Goal: Task Accomplishment & Management: Complete application form

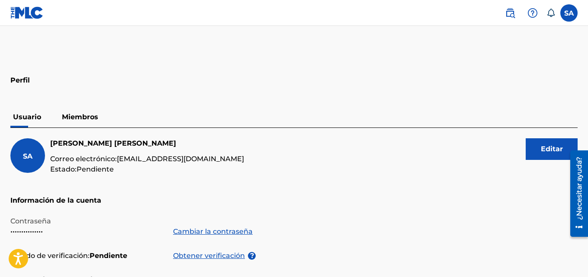
click at [81, 116] on font "Miembros" at bounding box center [80, 117] width 36 height 8
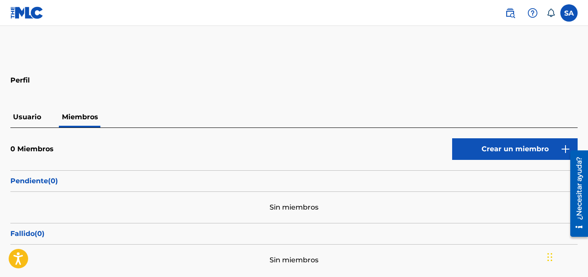
click at [501, 160] on button "Crear un miembro" at bounding box center [514, 149] width 125 height 22
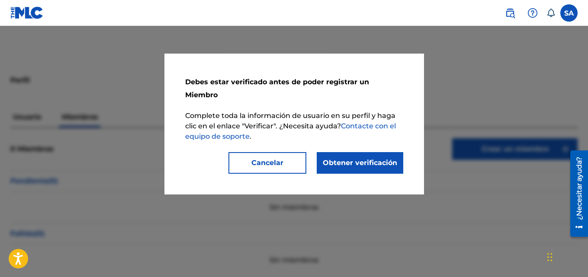
click at [382, 159] on font "Obtener verificación" at bounding box center [360, 163] width 74 height 8
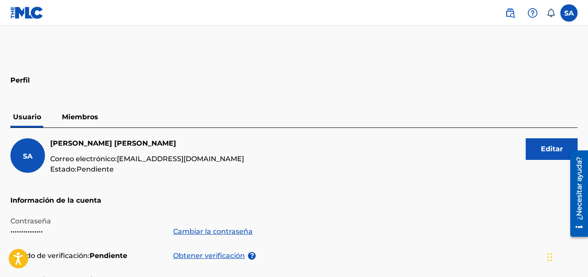
click at [185, 256] on font "Obtener verificación" at bounding box center [209, 256] width 72 height 8
click at [86, 115] on font "Miembros" at bounding box center [80, 117] width 36 height 8
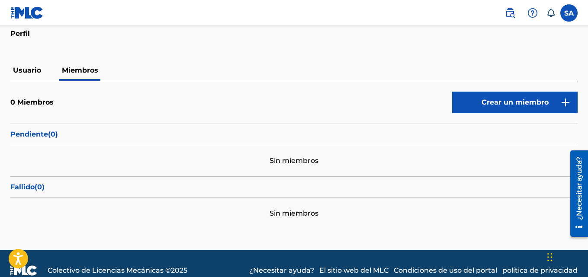
scroll to position [44, 0]
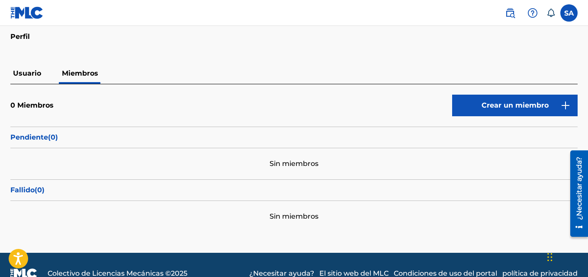
click at [549, 106] on button "Crear un miembro" at bounding box center [514, 106] width 125 height 22
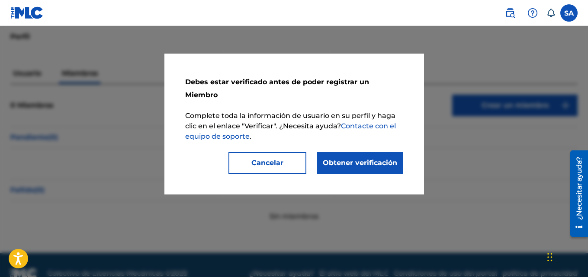
click at [384, 159] on font "Obtener verificación" at bounding box center [360, 163] width 74 height 8
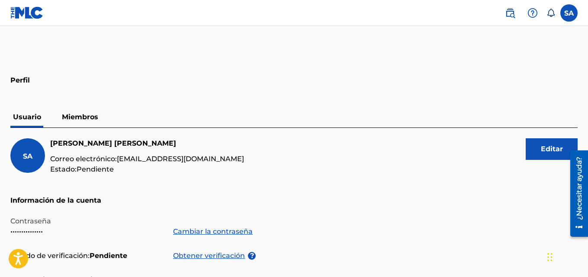
click at [222, 255] on font "Obtener verificación" at bounding box center [209, 256] width 72 height 8
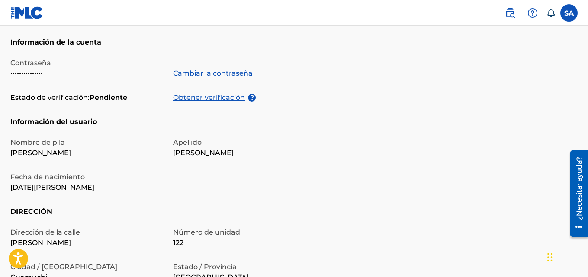
scroll to position [120, 0]
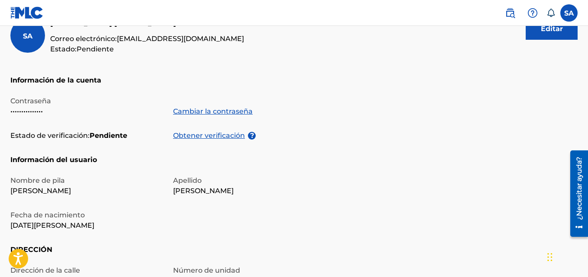
click at [567, 35] on button "Editar" at bounding box center [552, 29] width 52 height 22
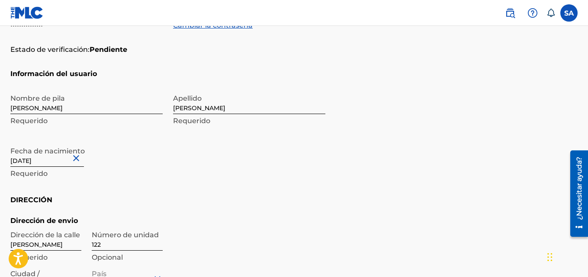
scroll to position [211, 0]
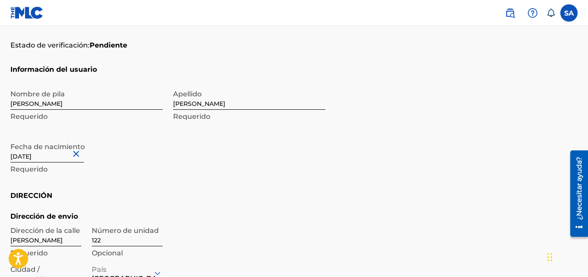
click at [38, 160] on input "[DATE]" at bounding box center [47, 150] width 74 height 25
select select "7"
select select "2025"
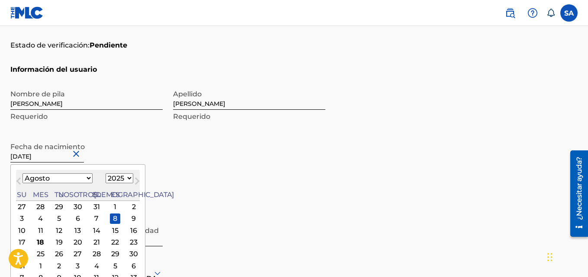
click at [69, 176] on select "Enero Febrero Marzo Abril Puede Junio [PERSON_NAME] Septiembre Octubre Noviembr…" at bounding box center [57, 178] width 70 height 10
select select "8"
click at [22, 173] on select "Enero Febrero Marzo Abril Puede Junio [PERSON_NAME] Septiembre Octubre Noviembr…" at bounding box center [57, 178] width 70 height 10
click at [111, 179] on select "1899 1900 1901 1902 1903 1904 1905 1906 1907 1908 1909 1910 1911 1912 1913 1914…" at bounding box center [120, 178] width 28 height 10
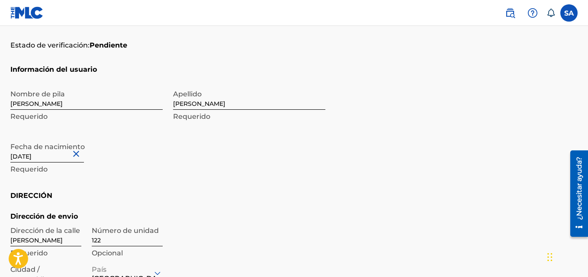
click at [118, 43] on font "Pendiente" at bounding box center [109, 45] width 38 height 8
click at [66, 158] on input "[DATE]" at bounding box center [47, 150] width 74 height 25
select select "7"
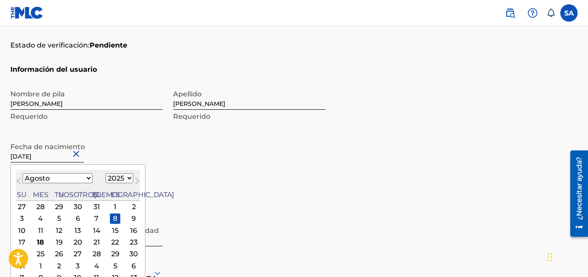
click at [111, 175] on select "1899 1900 1901 1902 1903 1904 1905 1906 1907 1908 1909 1910 1911 1912 1913 1914…" at bounding box center [120, 178] width 28 height 10
select select "1993"
click at [106, 173] on select "1899 1900 1901 1902 1903 1904 1905 1906 1907 1908 1909 1910 1911 1912 1913 1914…" at bounding box center [120, 178] width 28 height 10
click at [70, 178] on select "Enero Febrero Marzo Abril Puede Junio [PERSON_NAME] Septiembre Octubre Noviembr…" at bounding box center [57, 178] width 70 height 10
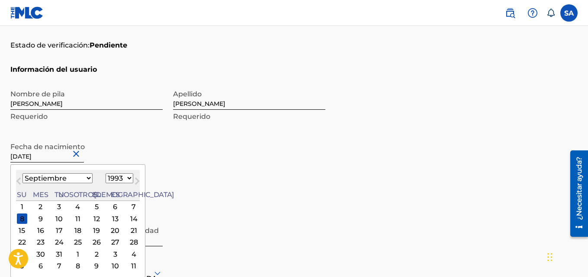
click at [22, 173] on select "Enero Febrero Marzo Abril Puede Junio [PERSON_NAME] Septiembre Octubre Noviembr…" at bounding box center [57, 178] width 70 height 10
click at [55, 135] on div "Nombre de pila [PERSON_NAME] Requerido Apellido [PERSON_NAME] Requerido Fecha d…" at bounding box center [167, 138] width 315 height 106
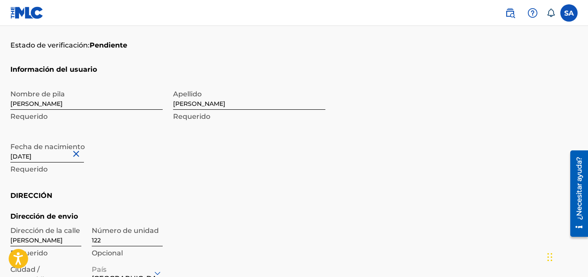
click at [32, 157] on input "[DATE]" at bounding box center [47, 150] width 74 height 25
select select "7"
select select "2025"
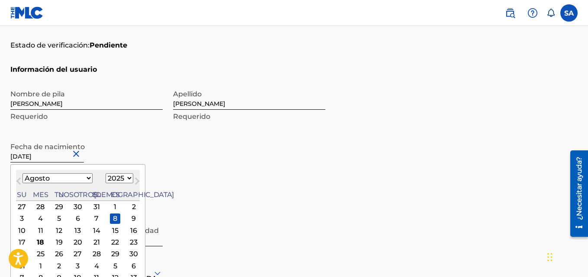
click at [72, 179] on select "Enero Febrero Marzo Abril Puede Junio [PERSON_NAME] Septiembre Octubre Noviembr…" at bounding box center [57, 178] width 70 height 10
select select "8"
click at [22, 173] on select "Enero Febrero Marzo Abril Puede Junio [PERSON_NAME] Septiembre Octubre Noviembr…" at bounding box center [57, 178] width 70 height 10
click at [140, 161] on div "Fecha de nacimiento [DEMOGRAPHIC_DATA] [DEMOGRAPHIC_DATA] Mes anterior Mes próx…" at bounding box center [86, 157] width 152 height 39
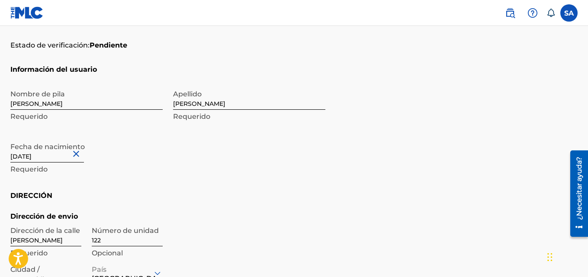
click at [65, 156] on input "[DATE]" at bounding box center [47, 150] width 74 height 25
select select "7"
select select "2025"
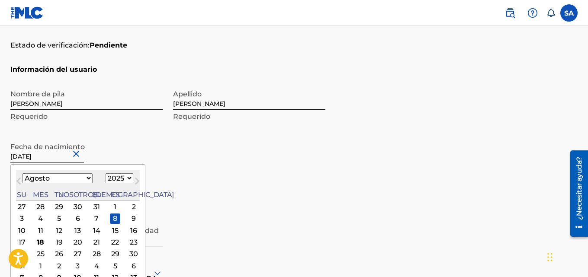
click at [130, 176] on button "Mes próximo" at bounding box center [137, 183] width 14 height 14
select select "8"
click at [64, 158] on input "[DATE]" at bounding box center [47, 150] width 74 height 25
type input "[DATE]"
type input "Save"
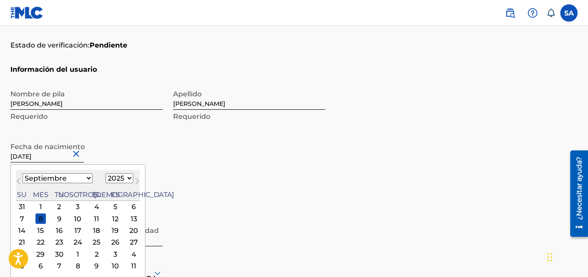
select select "7"
select select "1993"
type input "[DATE]"
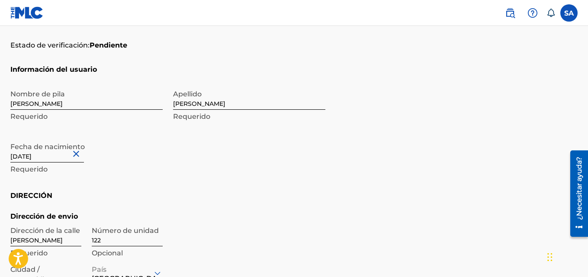
click at [32, 157] on input "[DATE]" at bounding box center [47, 150] width 74 height 25
select select "7"
select select "1993"
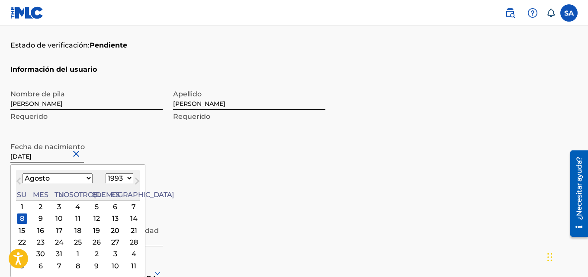
click at [67, 178] on select "Enero Febrero Marzo Abril Puede Junio [PERSON_NAME] Septiembre Octubre Noviembr…" at bounding box center [57, 178] width 70 height 10
select select "8"
click at [22, 173] on select "Enero Febrero Marzo Abril Puede Junio [PERSON_NAME] Septiembre Octubre Noviembr…" at bounding box center [57, 178] width 70 height 10
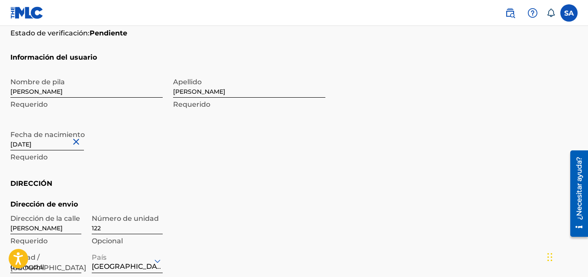
scroll to position [226, 0]
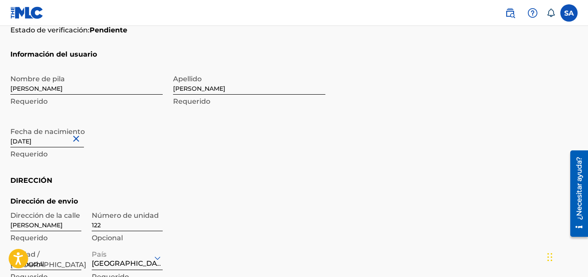
click at [59, 142] on input "[DATE]" at bounding box center [47, 135] width 74 height 25
select select "7"
select select "1993"
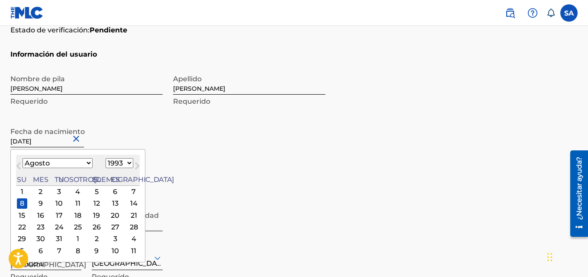
click at [33, 141] on input "[DATE]" at bounding box center [47, 135] width 74 height 25
click at [70, 161] on select "Enero Febrero Marzo Abril Puede Junio [PERSON_NAME] Septiembre Octubre Noviembr…" at bounding box center [57, 163] width 70 height 10
select select "8"
click at [22, 158] on select "Enero Febrero Marzo Abril Puede Junio [PERSON_NAME] Septiembre Octubre Noviembr…" at bounding box center [57, 163] width 70 height 10
click at [102, 129] on div "Fecha de nacimiento [DEMOGRAPHIC_DATA] [DEMOGRAPHIC_DATA] Mes anterior Mes próx…" at bounding box center [86, 142] width 152 height 39
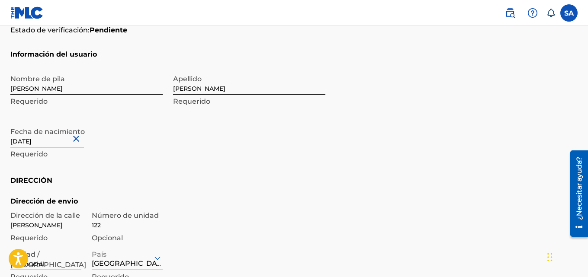
click at [32, 142] on input "[DATE]" at bounding box center [47, 135] width 74 height 25
select select "7"
select select "1993"
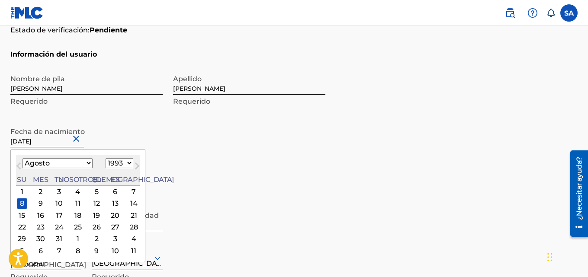
click at [71, 164] on select "Enero Febrero Marzo Abril Puede Junio [PERSON_NAME] Septiembre Octubre Noviembr…" at bounding box center [57, 163] width 70 height 10
select select "8"
click at [22, 158] on select "Enero Febrero Marzo Abril Puede Junio [PERSON_NAME] Septiembre Octubre Noviembr…" at bounding box center [57, 163] width 70 height 10
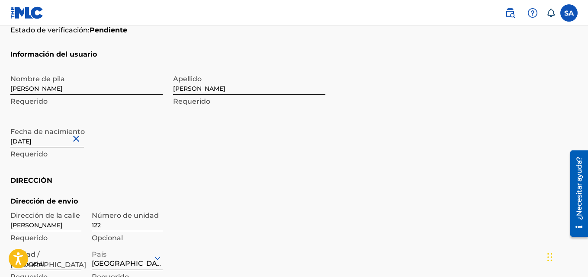
click at [32, 144] on input "[DATE]" at bounding box center [47, 135] width 74 height 25
select select "7"
select select "1993"
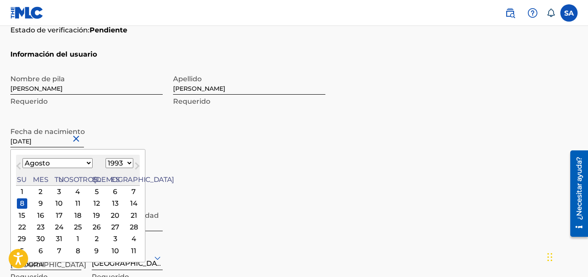
click at [69, 162] on select "Enero Febrero Marzo Abril Puede Junio [PERSON_NAME] Septiembre Octubre Noviembr…" at bounding box center [57, 163] width 70 height 10
click at [22, 158] on select "Enero Febrero Marzo Abril Puede Junio [PERSON_NAME] Septiembre Octubre Noviembr…" at bounding box center [57, 163] width 70 height 10
click at [136, 166] on span "Mes próximo" at bounding box center [136, 167] width 0 height 13
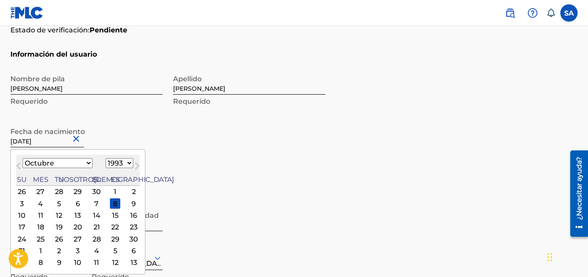
click at [19, 163] on span "Mes anterior" at bounding box center [19, 167] width 0 height 13
select select "8"
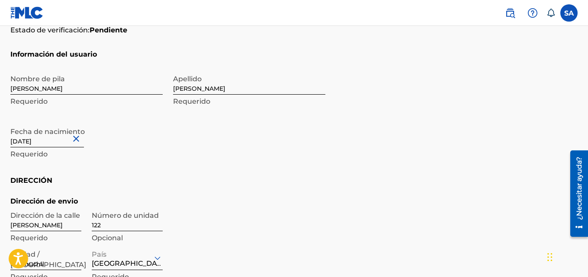
scroll to position [238, 0]
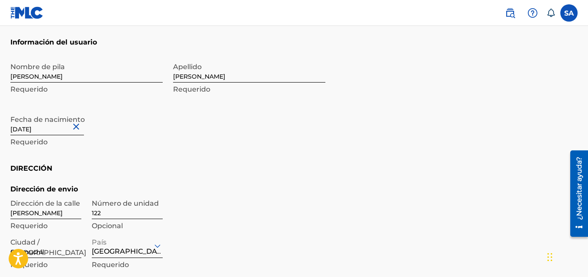
click at [32, 130] on input "[DATE]" at bounding box center [47, 123] width 74 height 25
select select "7"
select select "1993"
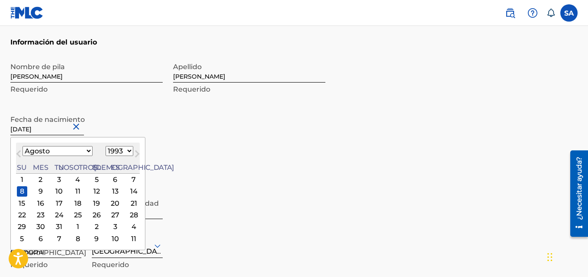
click at [69, 151] on select "Enero Febrero Marzo Abril Puede Junio [PERSON_NAME] Septiembre Octubre Noviembr…" at bounding box center [57, 151] width 70 height 10
select select "8"
click at [22, 146] on select "Enero Febrero Marzo Abril Puede Junio [PERSON_NAME] Septiembre Octubre Noviembr…" at bounding box center [57, 151] width 70 height 10
click at [55, 194] on div "7" at bounding box center [59, 191] width 10 height 10
type input "[DATE]"
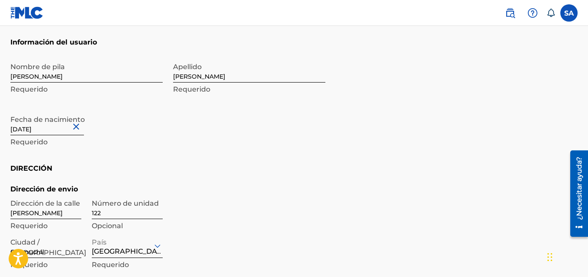
click at [49, 130] on input "[DATE]" at bounding box center [47, 123] width 74 height 25
select select "8"
select select "1993"
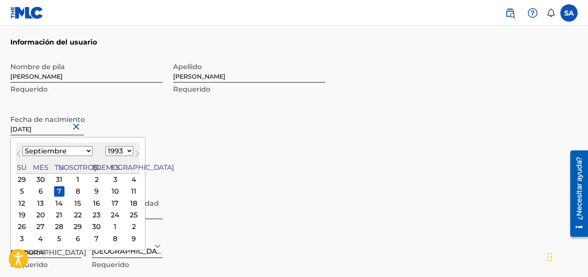
click at [76, 188] on font "8" at bounding box center [78, 191] width 4 height 8
type input "[DATE]"
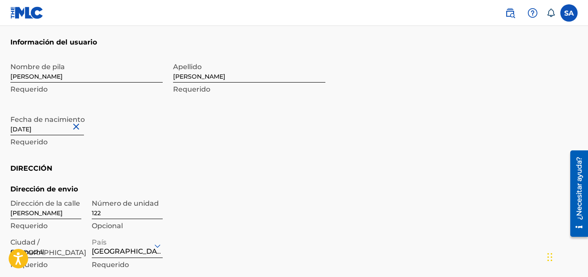
click at [162, 133] on div "Fecha de nacimiento [DEMOGRAPHIC_DATA] Requerido" at bounding box center [86, 130] width 152 height 39
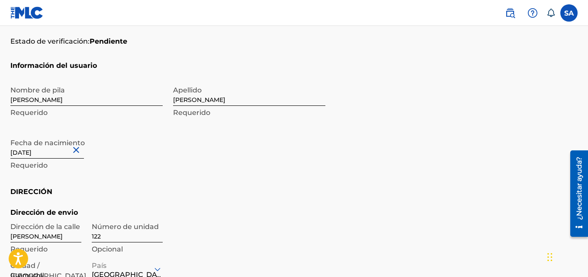
scroll to position [213, 0]
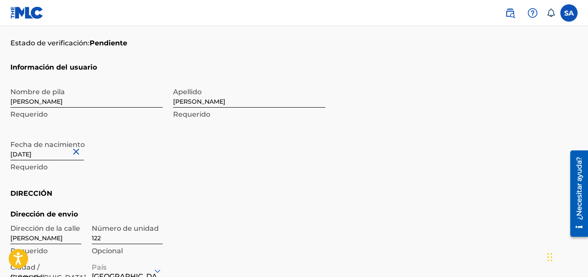
click at [337, 180] on section "Información del usuario Nombre de pila [PERSON_NAME] Requerido Apellido [PERSON…" at bounding box center [293, 125] width 567 height 126
click at [573, 14] on label at bounding box center [568, 12] width 17 height 17
click at [569, 13] on input "SA [PERSON_NAME] [EMAIL_ADDRESS][DOMAIN_NAME] Notification Preferences Perfil F…" at bounding box center [569, 13] width 0 height 0
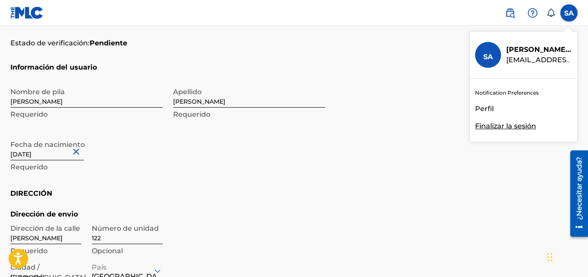
click at [487, 111] on font "Perfil" at bounding box center [484, 109] width 19 height 8
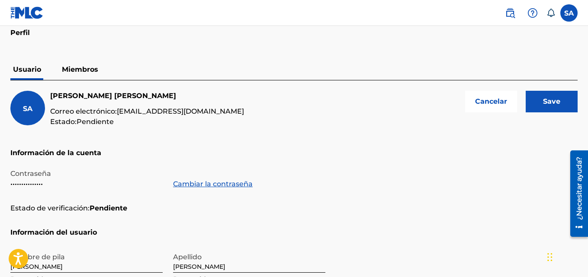
scroll to position [38, 0]
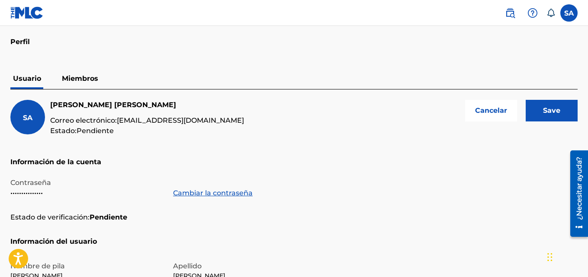
click at [80, 78] on font "Miembros" at bounding box center [80, 78] width 36 height 8
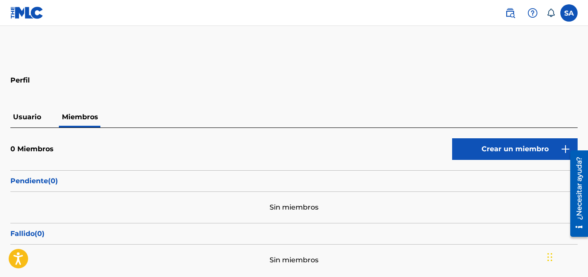
click at [501, 151] on font "Crear un miembro" at bounding box center [514, 149] width 67 height 8
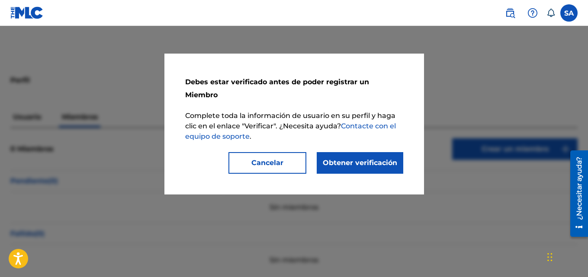
click at [367, 159] on font "Obtener verificación" at bounding box center [360, 163] width 74 height 8
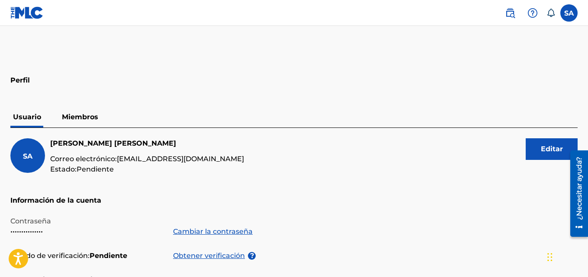
scroll to position [243, 0]
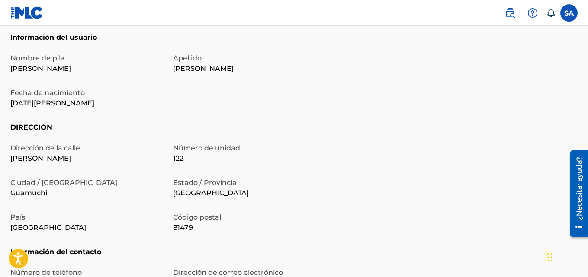
click at [55, 104] on font "[DATE][PERSON_NAME]" at bounding box center [52, 103] width 84 height 8
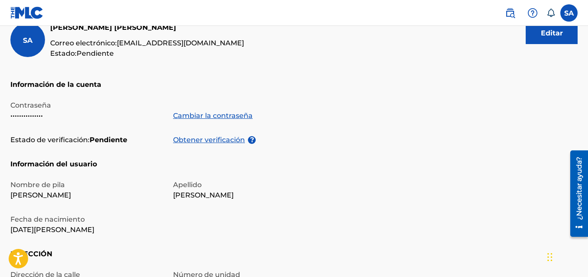
scroll to position [114, 0]
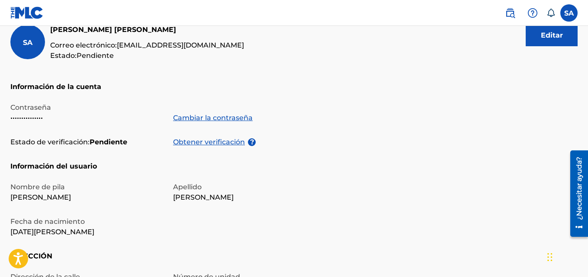
click at [567, 39] on button "Editar" at bounding box center [552, 36] width 52 height 22
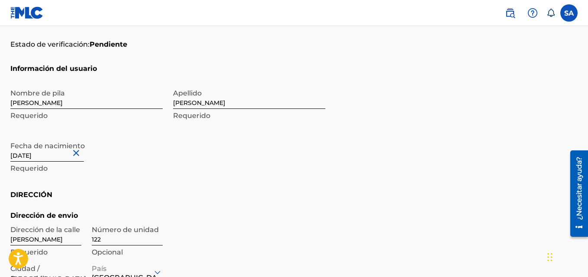
scroll to position [215, 0]
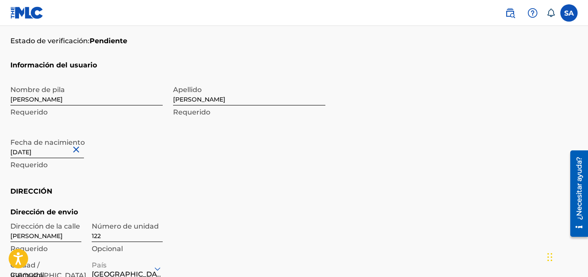
click at [32, 153] on input "[DATE]" at bounding box center [47, 146] width 74 height 25
select select "7"
select select "2025"
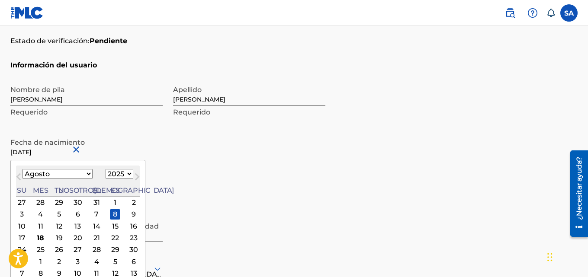
click at [71, 170] on select "Enero Febrero Marzo Abril Puede Junio [PERSON_NAME] Septiembre Octubre Noviembr…" at bounding box center [57, 174] width 70 height 10
click at [16, 175] on button "Mes anterior" at bounding box center [19, 179] width 14 height 14
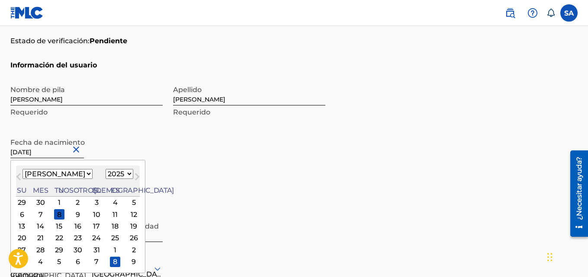
click at [136, 174] on span "Mes próximo" at bounding box center [136, 178] width 0 height 13
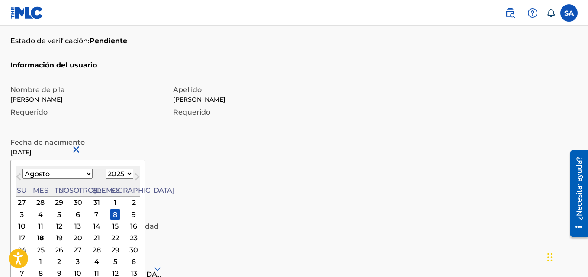
click at [136, 174] on span "Mes próximo" at bounding box center [136, 178] width 0 height 13
select select "8"
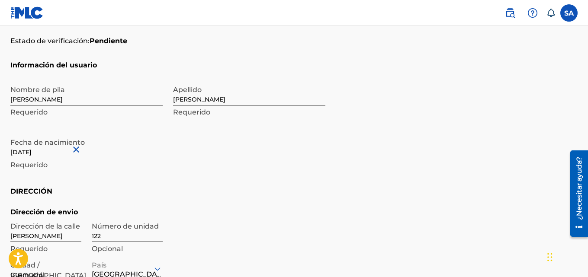
click at [80, 151] on button "Cerca" at bounding box center [77, 149] width 13 height 26
type input "Save"
type input "[DATE]"
click at [150, 183] on div "Nombre de pila [PERSON_NAME] Requerido Apellido [PERSON_NAME] Requerido Fecha d…" at bounding box center [167, 134] width 315 height 106
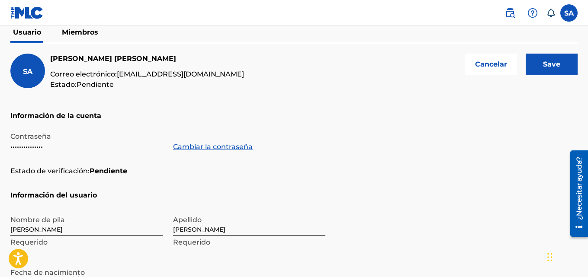
scroll to position [83, 0]
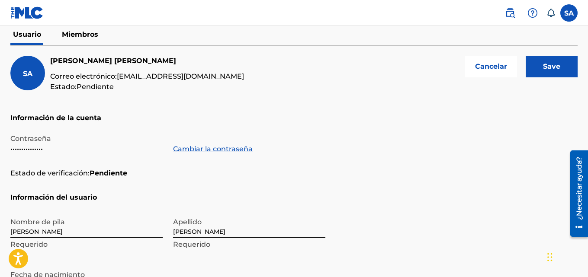
click at [561, 67] on input "Save" at bounding box center [552, 67] width 52 height 22
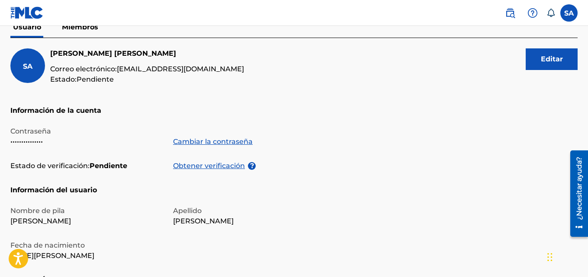
scroll to position [77, 0]
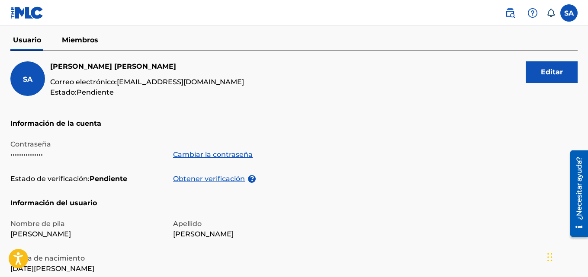
click at [558, 64] on button "Editar" at bounding box center [552, 72] width 52 height 22
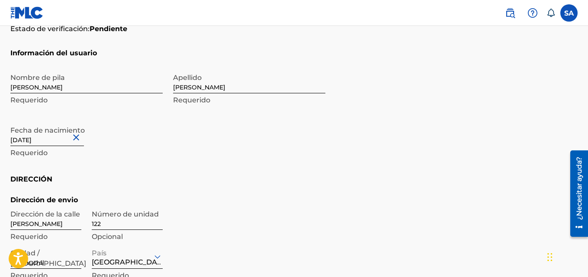
scroll to position [234, 0]
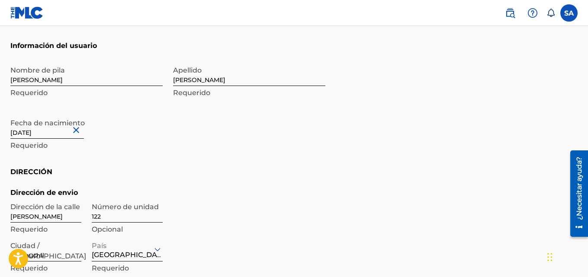
click at [29, 134] on input "[DATE]" at bounding box center [47, 126] width 74 height 25
select select "7"
select select "1993"
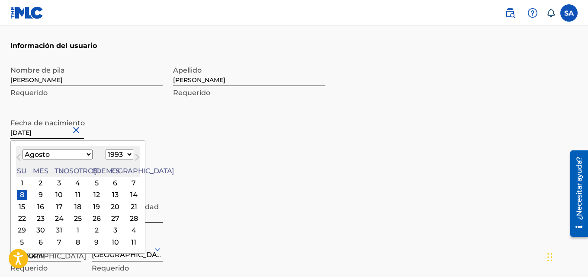
click at [69, 155] on select "Enero Febrero Marzo Abril Puede Junio [PERSON_NAME] Septiembre Octubre Noviembr…" at bounding box center [57, 155] width 70 height 10
select select "8"
click at [22, 150] on select "Enero Febrero Marzo Abril Puede Junio [PERSON_NAME] Septiembre Octubre Noviembr…" at bounding box center [57, 155] width 70 height 10
click at [333, 128] on section "Información del usuario Nombre de pila [PERSON_NAME] Requerido Apellido [PERSON…" at bounding box center [293, 104] width 567 height 126
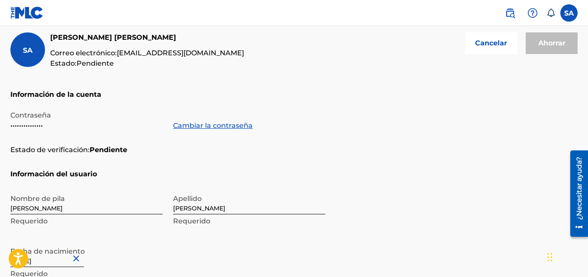
scroll to position [129, 0]
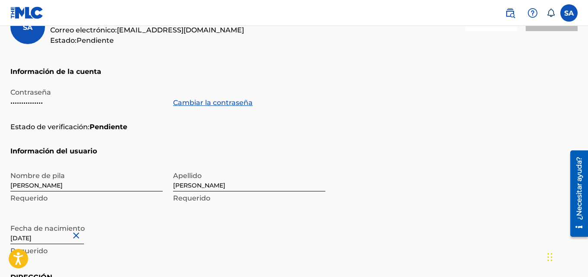
click at [34, 238] on input "[DATE]" at bounding box center [47, 232] width 74 height 25
select select "7"
select select "1993"
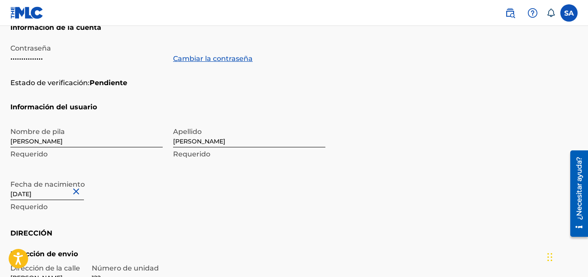
scroll to position [176, 0]
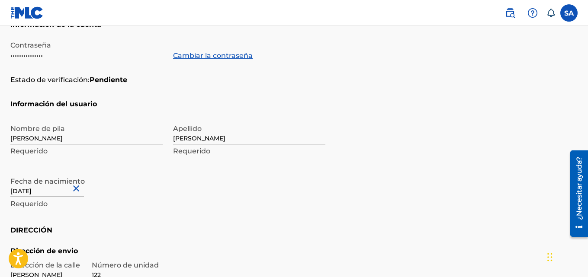
click at [31, 193] on input "[DATE]" at bounding box center [47, 185] width 74 height 25
select select "7"
select select "1993"
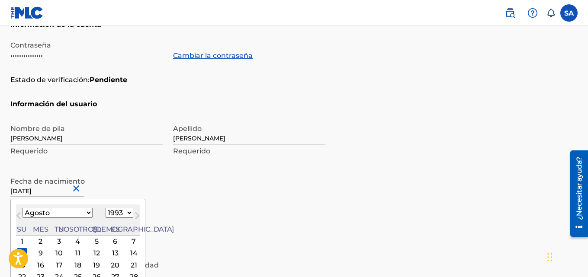
click at [136, 215] on span "Mes próximo" at bounding box center [136, 217] width 0 height 13
select select "8"
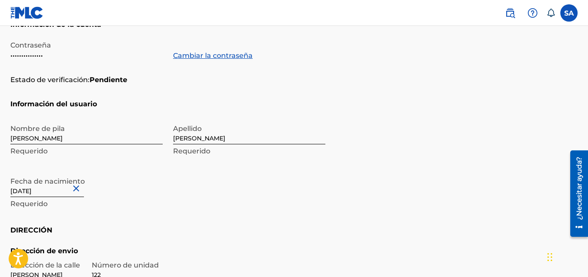
click at [32, 192] on input "[DATE]" at bounding box center [47, 185] width 74 height 25
select select "7"
select select "1993"
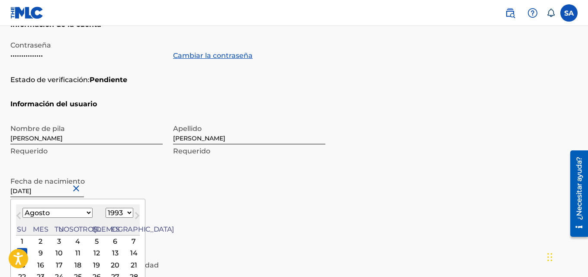
click at [70, 212] on select "Enero Febrero Marzo Abril Puede Junio [PERSON_NAME] Septiembre Octubre Noviembr…" at bounding box center [57, 213] width 70 height 10
select select "8"
click at [22, 208] on select "Enero Febrero Marzo Abril Puede Junio [PERSON_NAME] Septiembre Octubre Noviembr…" at bounding box center [57, 213] width 70 height 10
click at [33, 192] on input "[DATE]" at bounding box center [47, 185] width 74 height 25
type input "8 1993"
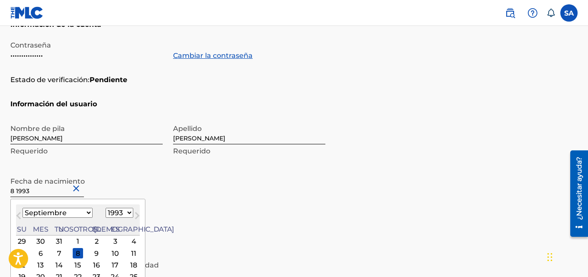
type input "Save"
select select "3"
type input "s 8 1993"
select select "8"
click at [73, 252] on div "8" at bounding box center [78, 253] width 10 height 10
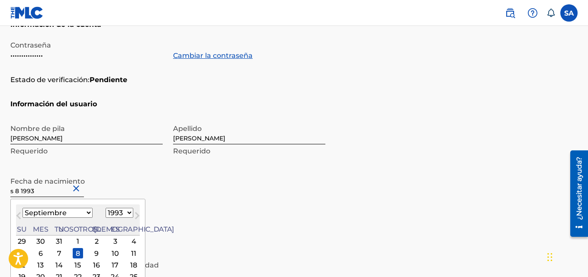
type input "[DATE]"
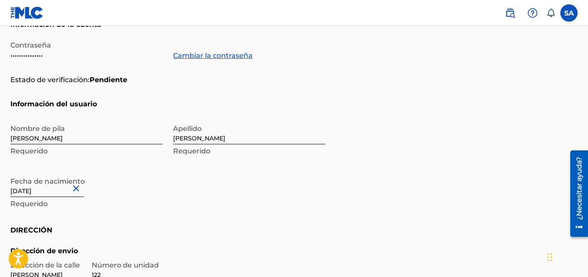
click at [173, 172] on div "Nombre de pila [PERSON_NAME] Requerido Apellido [PERSON_NAME] Requerido Fecha d…" at bounding box center [167, 173] width 315 height 106
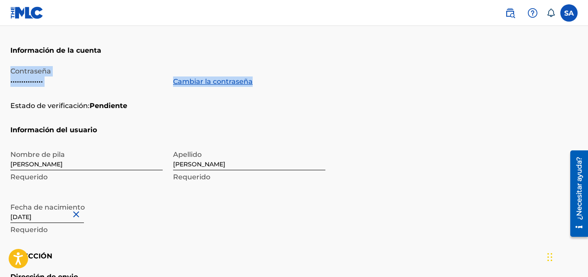
drag, startPoint x: 587, startPoint y: 70, endPoint x: 590, endPoint y: 53, distance: 17.4
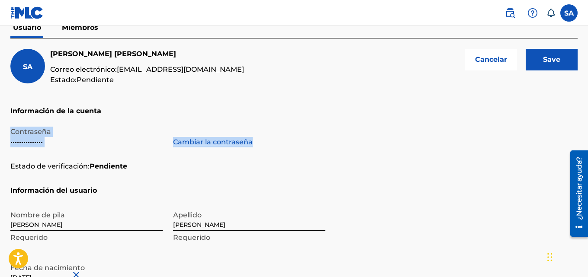
scroll to position [88, 0]
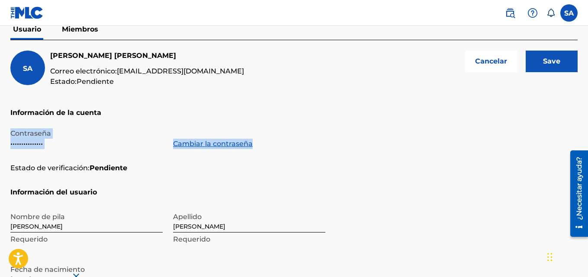
click at [566, 59] on input "Save" at bounding box center [552, 62] width 52 height 22
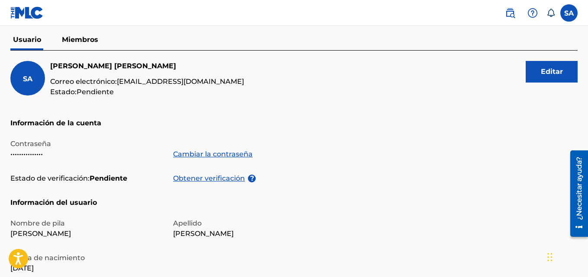
scroll to position [78, 0]
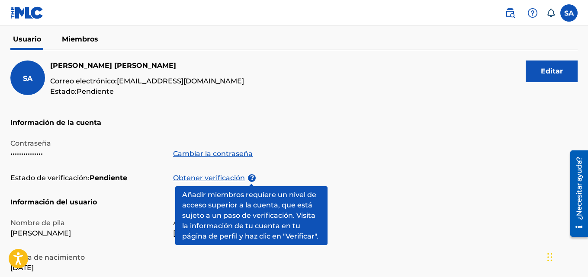
click at [237, 179] on font "Obtener verificación" at bounding box center [209, 178] width 72 height 8
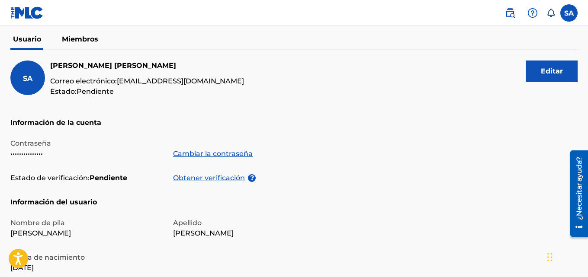
click at [88, 42] on font "Miembros" at bounding box center [80, 39] width 36 height 8
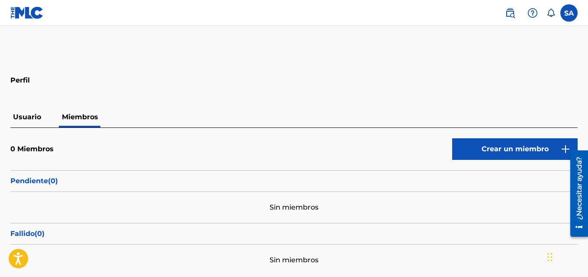
click at [543, 140] on button "Crear un miembro" at bounding box center [514, 149] width 125 height 22
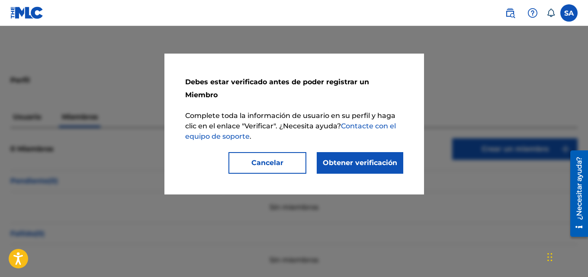
click at [282, 159] on font "Cancelar" at bounding box center [267, 163] width 32 height 8
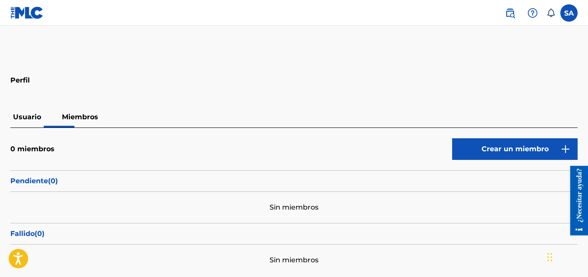
click at [40, 120] on font "Usuario" at bounding box center [27, 117] width 28 height 8
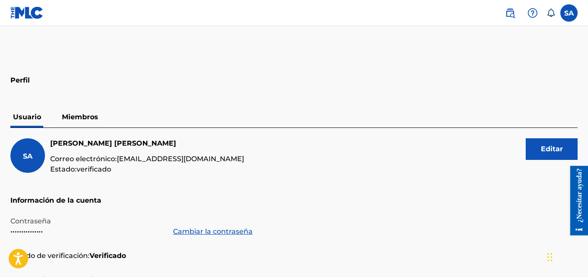
click at [90, 114] on font "Miembros" at bounding box center [80, 117] width 36 height 8
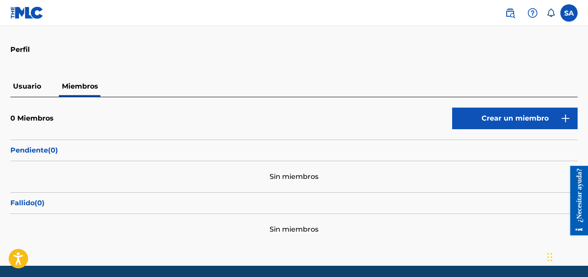
scroll to position [32, 0]
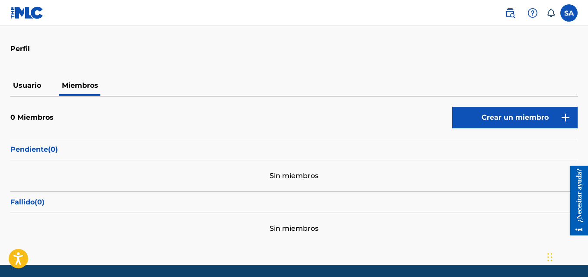
click at [570, 17] on label at bounding box center [568, 12] width 17 height 17
click at [569, 13] on input "SA Salvador Manuel Arteaga Romero salvadorarteaga122@gmail.com Preferencias de …" at bounding box center [569, 13] width 0 height 0
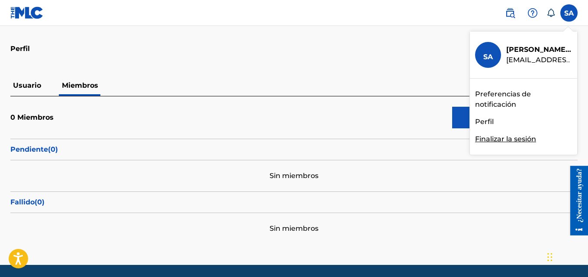
click at [362, 82] on div "Usuario Miembros" at bounding box center [293, 85] width 567 height 21
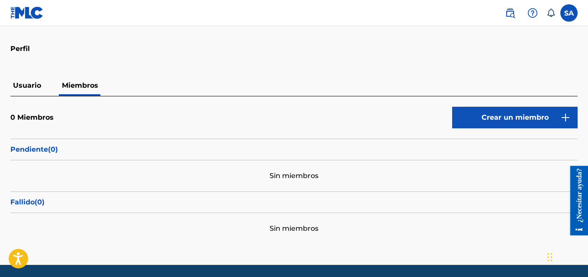
click at [488, 127] on link "Crear un miembro" at bounding box center [514, 118] width 125 height 22
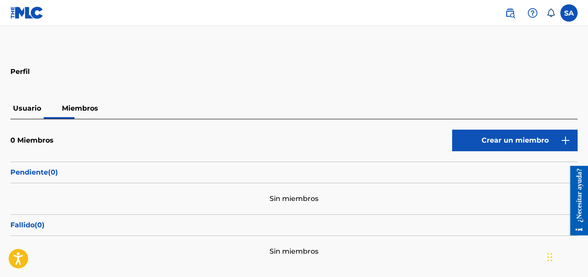
scroll to position [6, 0]
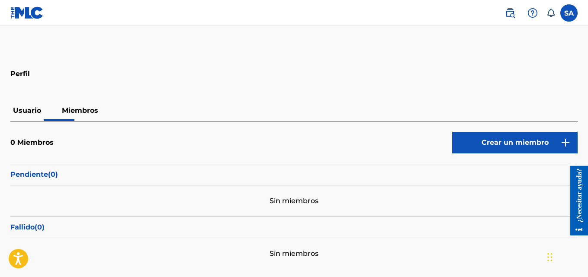
click at [25, 107] on font "Usuario" at bounding box center [27, 110] width 28 height 8
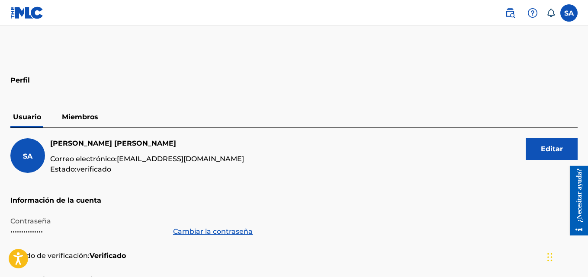
click at [551, 16] on icon at bounding box center [550, 13] width 9 height 9
click at [567, 15] on label at bounding box center [568, 12] width 17 height 17
click at [569, 13] on input "SA Salvador Manuel Arteaga Romero salvadorarteaga122@gmail.com Preferencias de …" at bounding box center [569, 13] width 0 height 0
click at [441, 150] on div "SA Salvador Manuel Arteaga Romero Correo electrónico: salvadorarteaga122@gmail.…" at bounding box center [293, 166] width 567 height 57
click at [70, 116] on font "Miembros" at bounding box center [80, 117] width 36 height 8
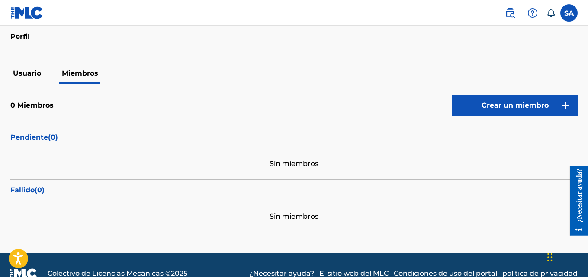
scroll to position [45, 0]
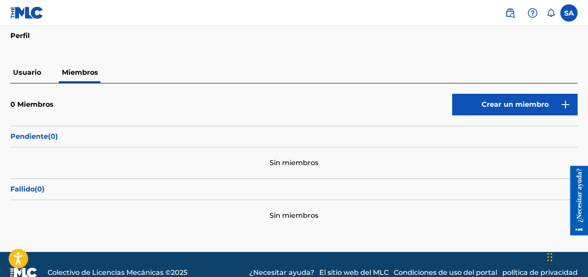
click at [103, 140] on p "Pendiente ( 0 )" at bounding box center [293, 136] width 567 height 10
click at [310, 160] on font "Sin miembros" at bounding box center [293, 163] width 49 height 8
click at [305, 219] on font "Sin miembros" at bounding box center [293, 216] width 49 height 8
click at [305, 193] on p "Fallido ( 0 )" at bounding box center [293, 189] width 567 height 10
click at [511, 98] on link "Crear un miembro" at bounding box center [514, 105] width 125 height 22
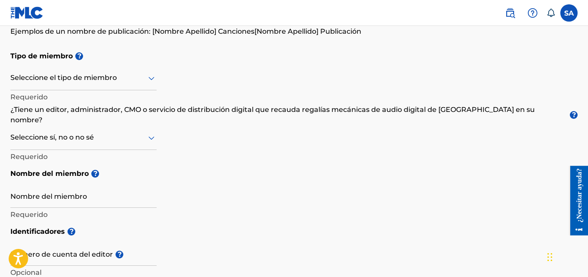
scroll to position [81, 0]
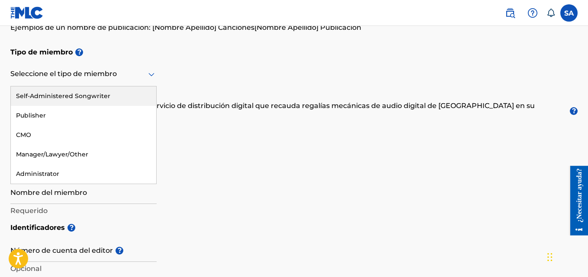
click at [138, 77] on div at bounding box center [83, 74] width 146 height 11
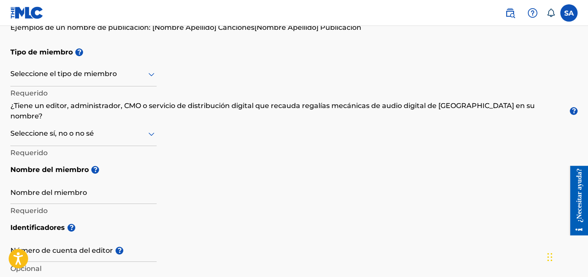
click at [208, 148] on div "Tipo de miembro ? Seleccione el tipo de miembro Requerido ¿Tiene un editor, adm…" at bounding box center [293, 131] width 567 height 176
click at [138, 70] on div at bounding box center [83, 74] width 146 height 11
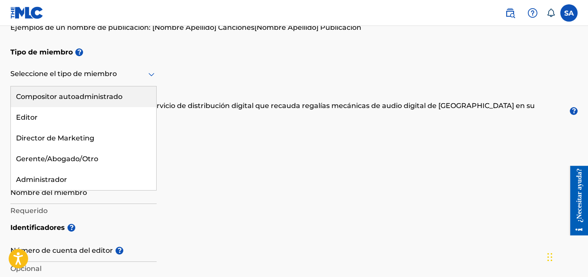
click at [68, 93] on font "Compositor autoadministrado" at bounding box center [69, 97] width 106 height 8
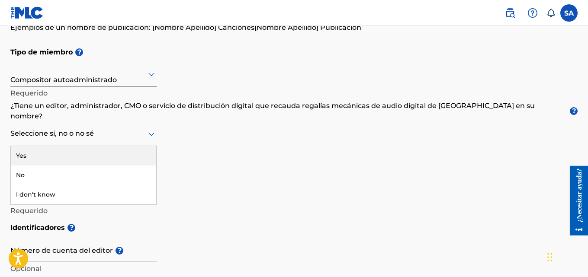
click at [140, 128] on div at bounding box center [83, 133] width 146 height 11
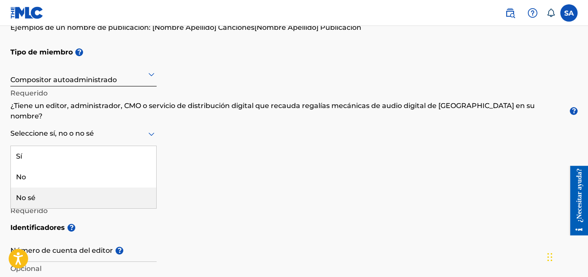
click at [33, 194] on font "No sé" at bounding box center [25, 198] width 19 height 8
click at [33, 186] on input "Nombre del miembro" at bounding box center [83, 191] width 146 height 25
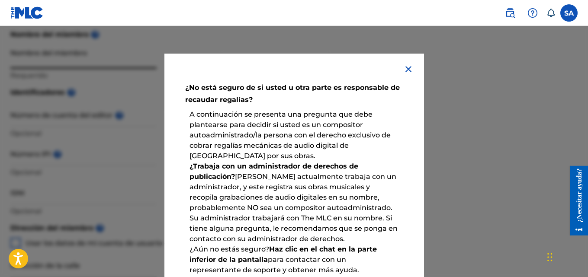
scroll to position [0, 0]
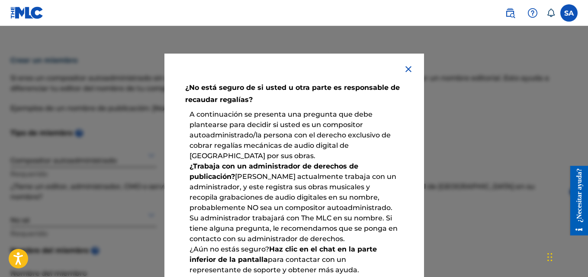
click at [405, 70] on img at bounding box center [408, 69] width 10 height 10
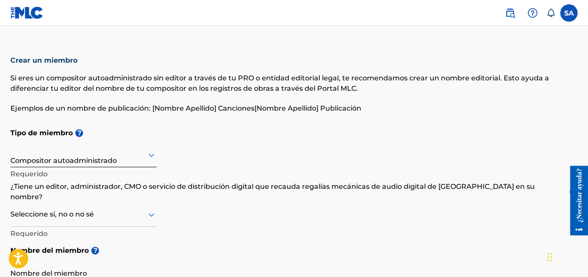
click at [119, 210] on div "Seleccione sí, no o no sé" at bounding box center [83, 214] width 146 height 25
click at [32, 248] on div "No" at bounding box center [83, 258] width 145 height 21
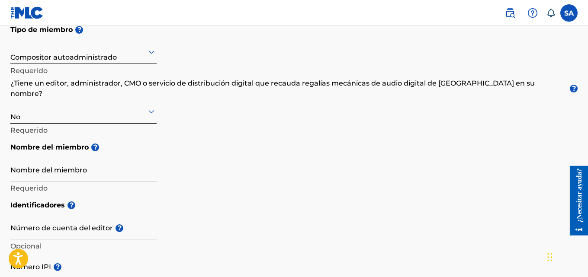
scroll to position [109, 0]
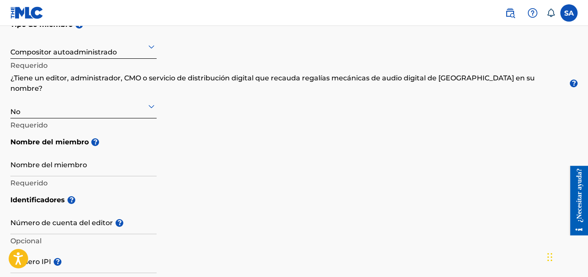
click at [96, 158] on input "Nombre del miembro" at bounding box center [83, 164] width 146 height 25
type input "Salvador Manuel Arteaga Romero"
type input "[PERSON_NAME]"
type input "122"
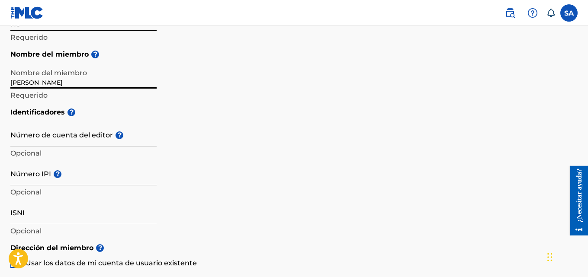
scroll to position [204, 0]
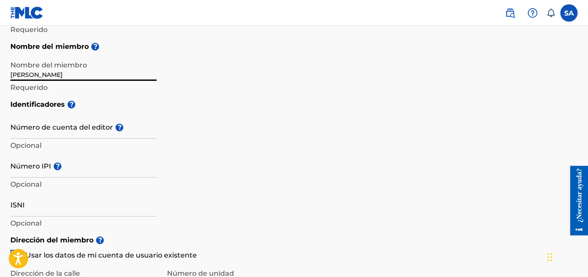
click at [99, 122] on input "Número de cuenta del editor ?" at bounding box center [83, 126] width 146 height 25
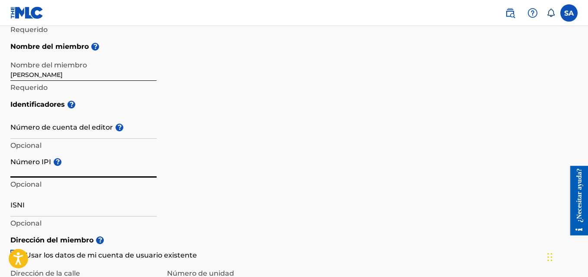
click at [39, 160] on input "Número IPI ?" at bounding box center [83, 165] width 146 height 25
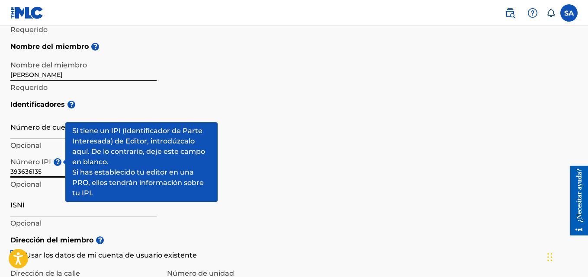
type input "393636135"
click at [45, 200] on input "ISNI" at bounding box center [83, 204] width 146 height 25
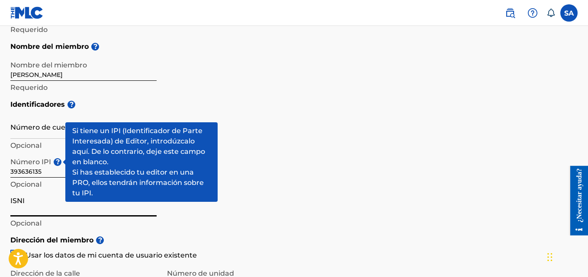
click at [342, 231] on h5 "Dirección del miembro ?" at bounding box center [293, 240] width 567 height 19
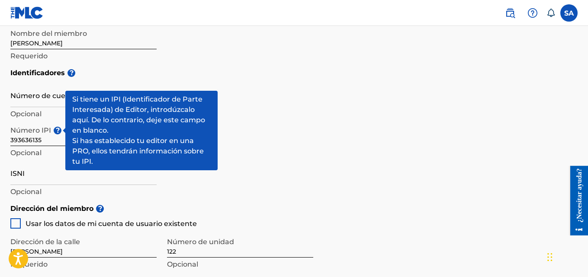
scroll to position [245, 0]
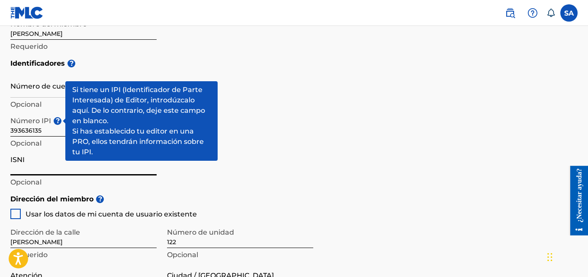
click at [45, 160] on input "ISNI" at bounding box center [83, 163] width 146 height 25
click at [15, 209] on div at bounding box center [15, 214] width 10 height 10
type input "Guamuchil"
type input "[GEOGRAPHIC_DATA]"
type input "81479"
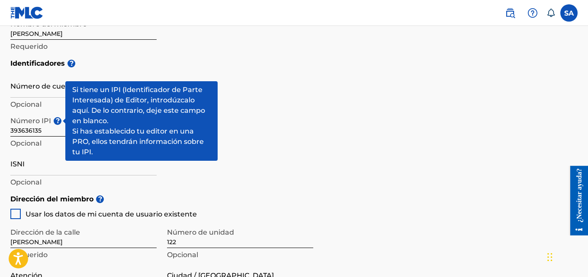
type input "673"
type input "1149767"
type input "[EMAIL_ADDRESS][DOMAIN_NAME]"
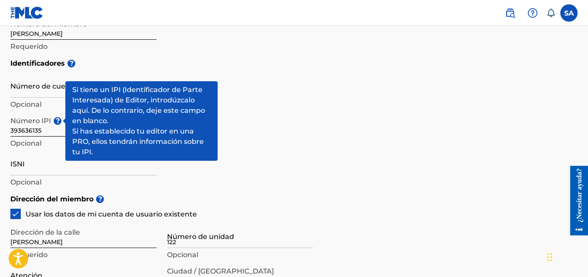
click at [567, 157] on div "Identificadores ? Número de cuenta del editor ? Opcional Número IPI ? 393636135…" at bounding box center [293, 122] width 567 height 136
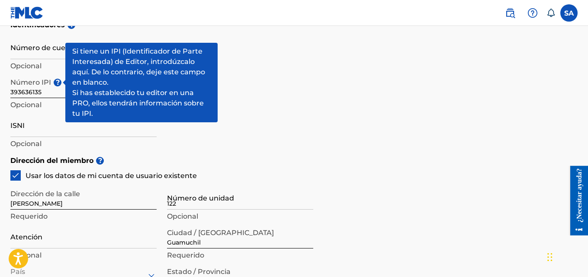
scroll to position [298, 0]
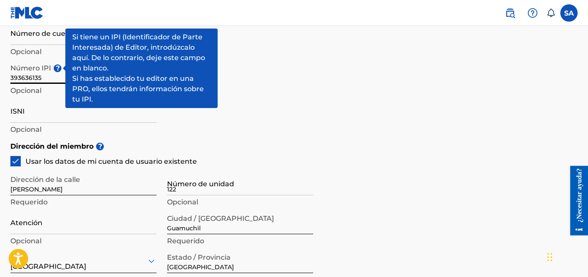
click at [51, 68] on input "393636135" at bounding box center [83, 71] width 146 height 25
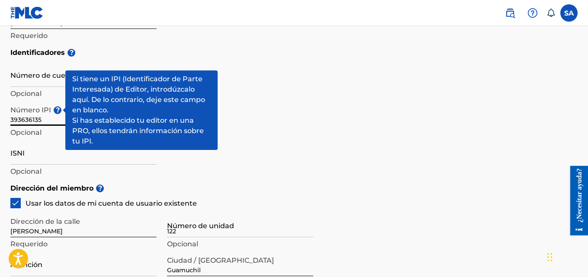
scroll to position [252, 0]
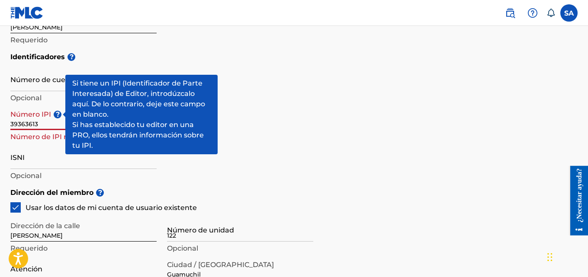
type input "393636135"
click at [39, 132] on font "Opcional" at bounding box center [25, 137] width 31 height 10
click at [37, 133] on font "Opcional" at bounding box center [25, 137] width 31 height 8
click at [24, 151] on input "ISNI" at bounding box center [83, 156] width 146 height 25
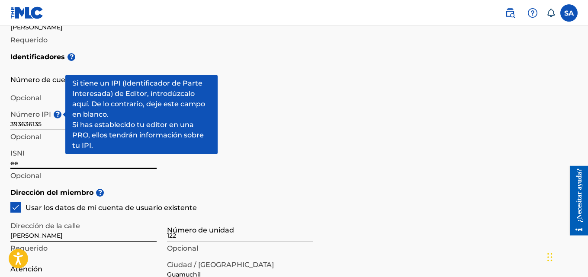
type input "e"
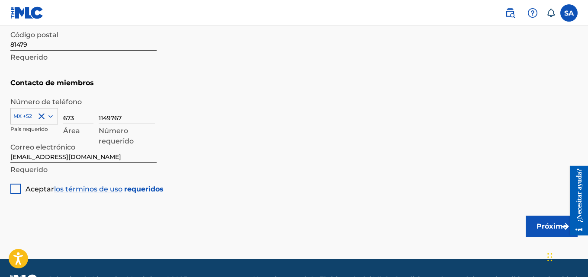
scroll to position [563, 0]
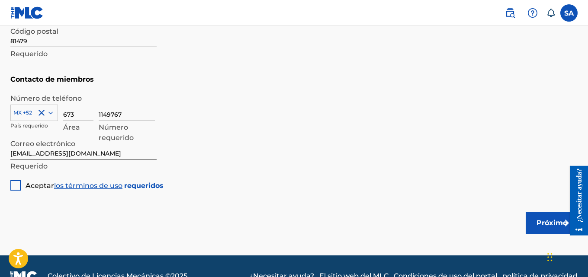
click at [17, 180] on div at bounding box center [15, 185] width 10 height 10
click at [536, 219] on font "Próximo" at bounding box center [551, 223] width 31 height 8
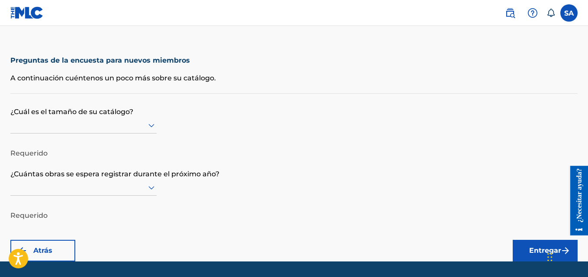
click at [181, 81] on font "A continuación cuéntenos un poco más sobre su catálogo." at bounding box center [112, 78] width 205 height 8
click at [160, 91] on div "Preguntas de la encuesta para nuevos miembros A continuación cuéntenos un poco …" at bounding box center [293, 71] width 567 height 46
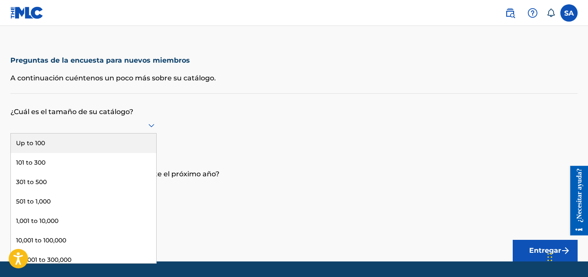
click at [117, 129] on div at bounding box center [83, 125] width 146 height 11
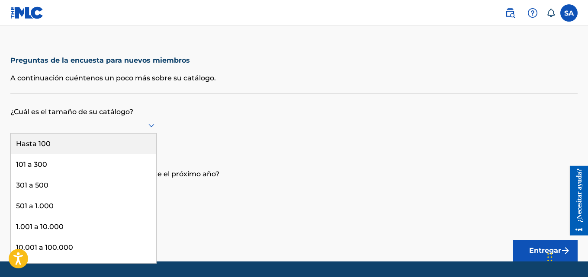
click at [41, 144] on font "Hasta 100" at bounding box center [33, 144] width 35 height 8
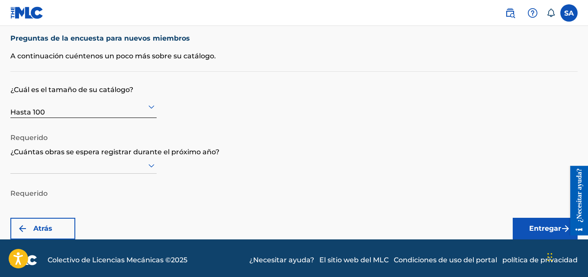
scroll to position [26, 0]
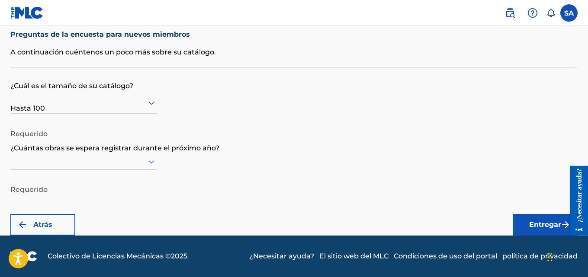
click at [153, 160] on icon at bounding box center [151, 162] width 10 height 10
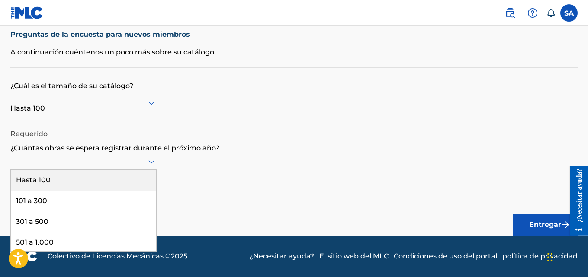
click at [71, 183] on div "Hasta 100" at bounding box center [83, 180] width 145 height 21
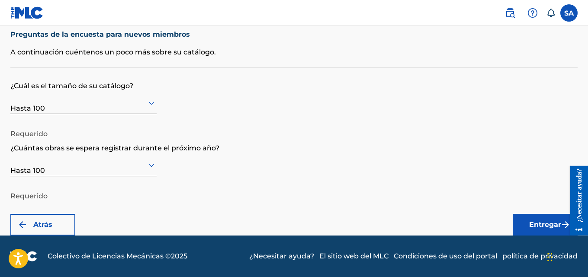
click at [548, 228] on font "Entregar" at bounding box center [545, 225] width 32 height 8
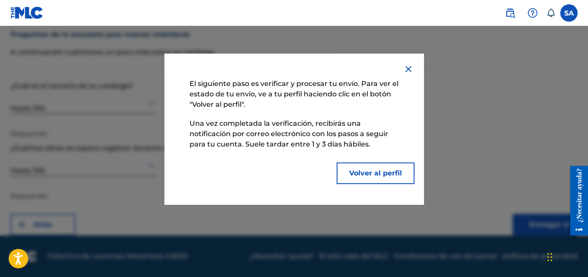
click at [383, 172] on font "Volver al perfil" at bounding box center [375, 173] width 53 height 8
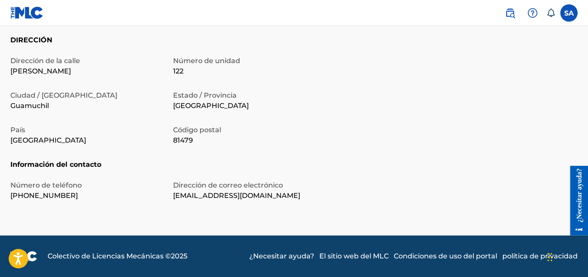
scroll to position [146, 0]
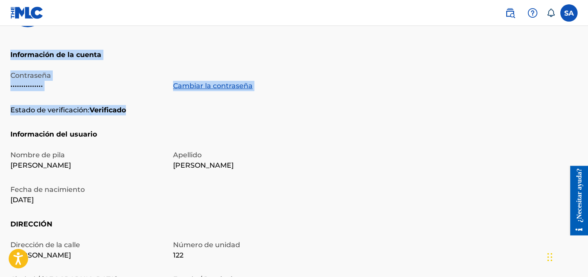
drag, startPoint x: 590, startPoint y: 43, endPoint x: 590, endPoint y: 33, distance: 9.5
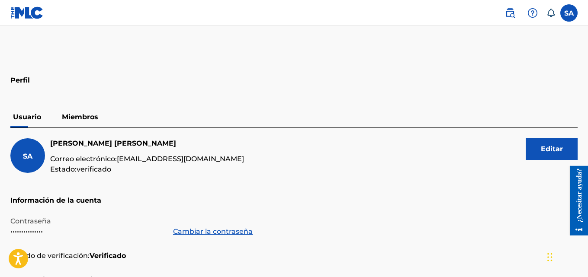
click at [473, 187] on div "SA Salvador Manuel Arteaga Romero Correo electrónico: salvadorarteaga122@gmail.…" at bounding box center [293, 166] width 567 height 57
click at [92, 117] on font "Miembros" at bounding box center [80, 117] width 36 height 8
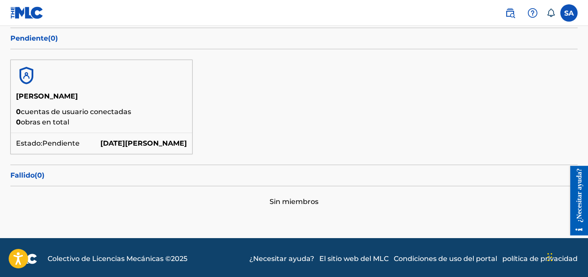
scroll to position [145, 0]
